Goal: Task Accomplishment & Management: Complete application form

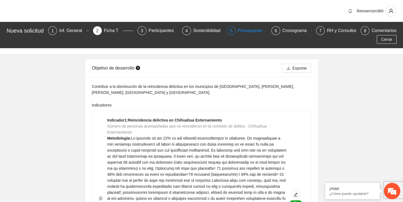
click at [252, 31] on div "Presupuesto" at bounding box center [252, 30] width 29 height 9
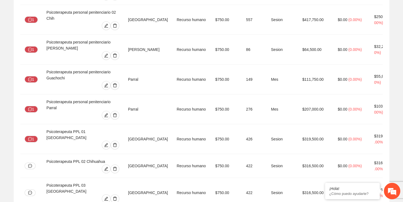
scroll to position [1900, 0]
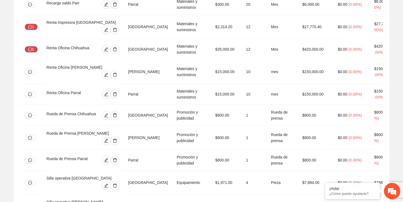
scroll to position [2316, 0]
